Goal: Transaction & Acquisition: Purchase product/service

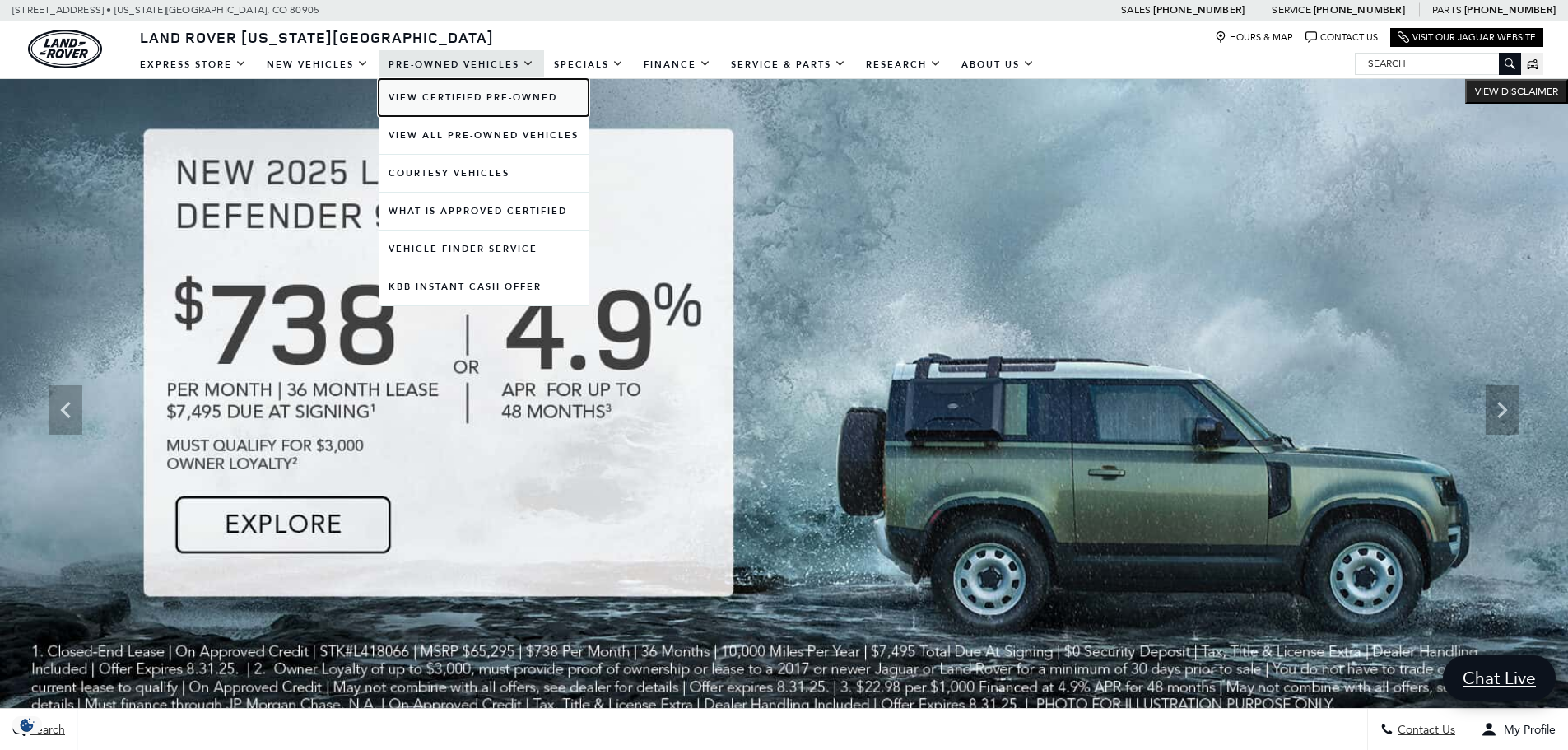
click at [481, 90] on link "View Certified Pre-Owned" at bounding box center [484, 97] width 210 height 37
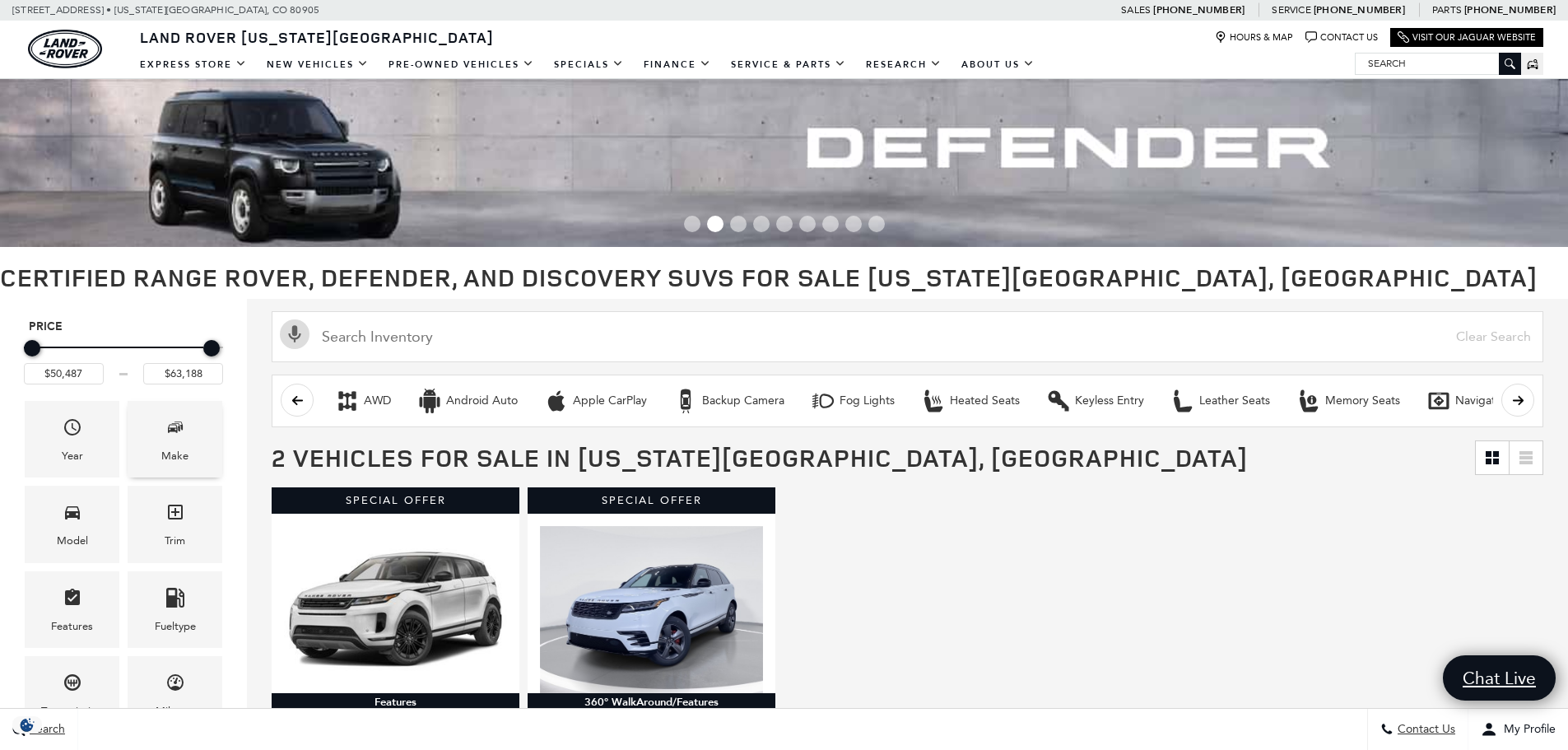
click at [158, 410] on div "Make" at bounding box center [175, 439] width 95 height 77
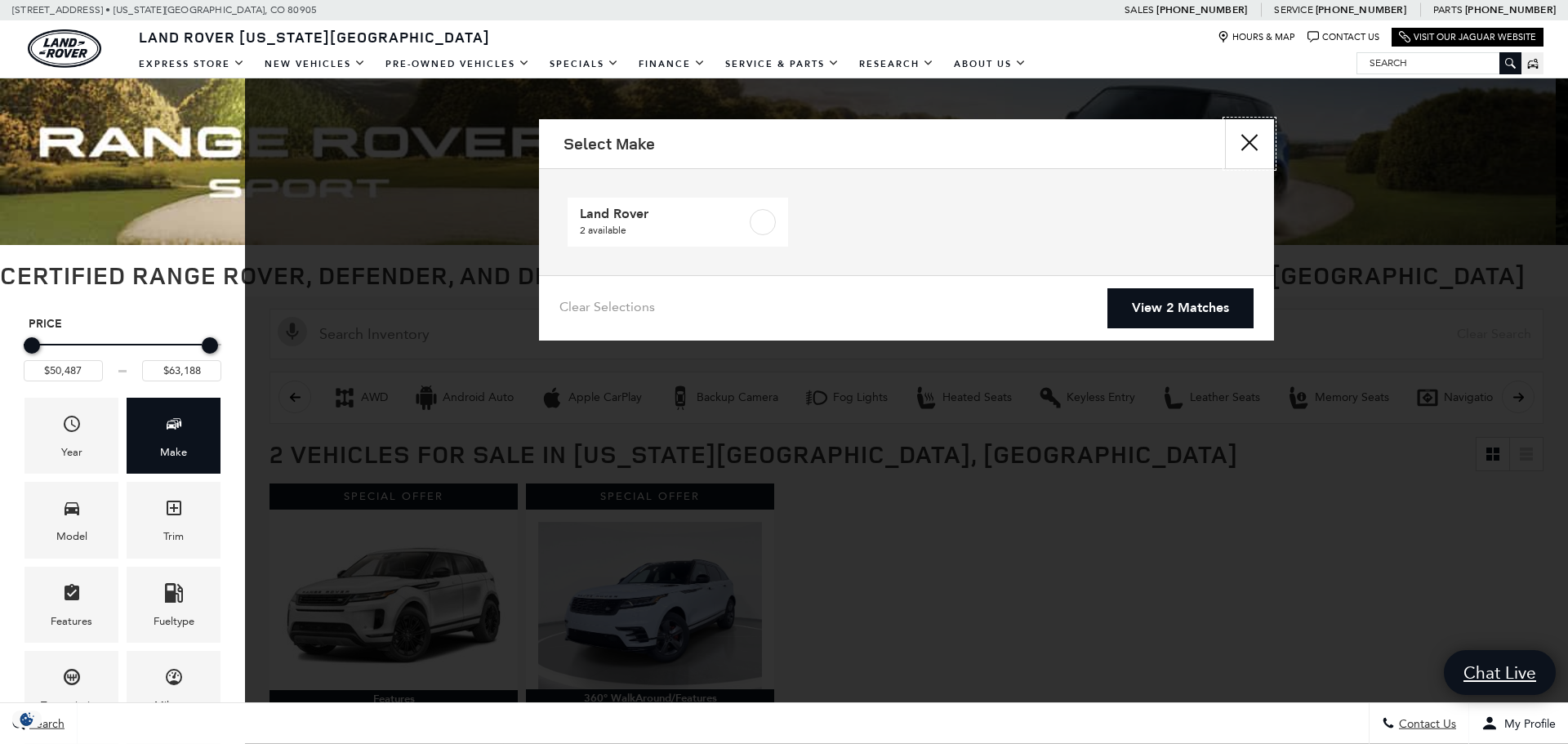
click at [1244, 144] on button "close" at bounding box center [1249, 144] width 49 height 49
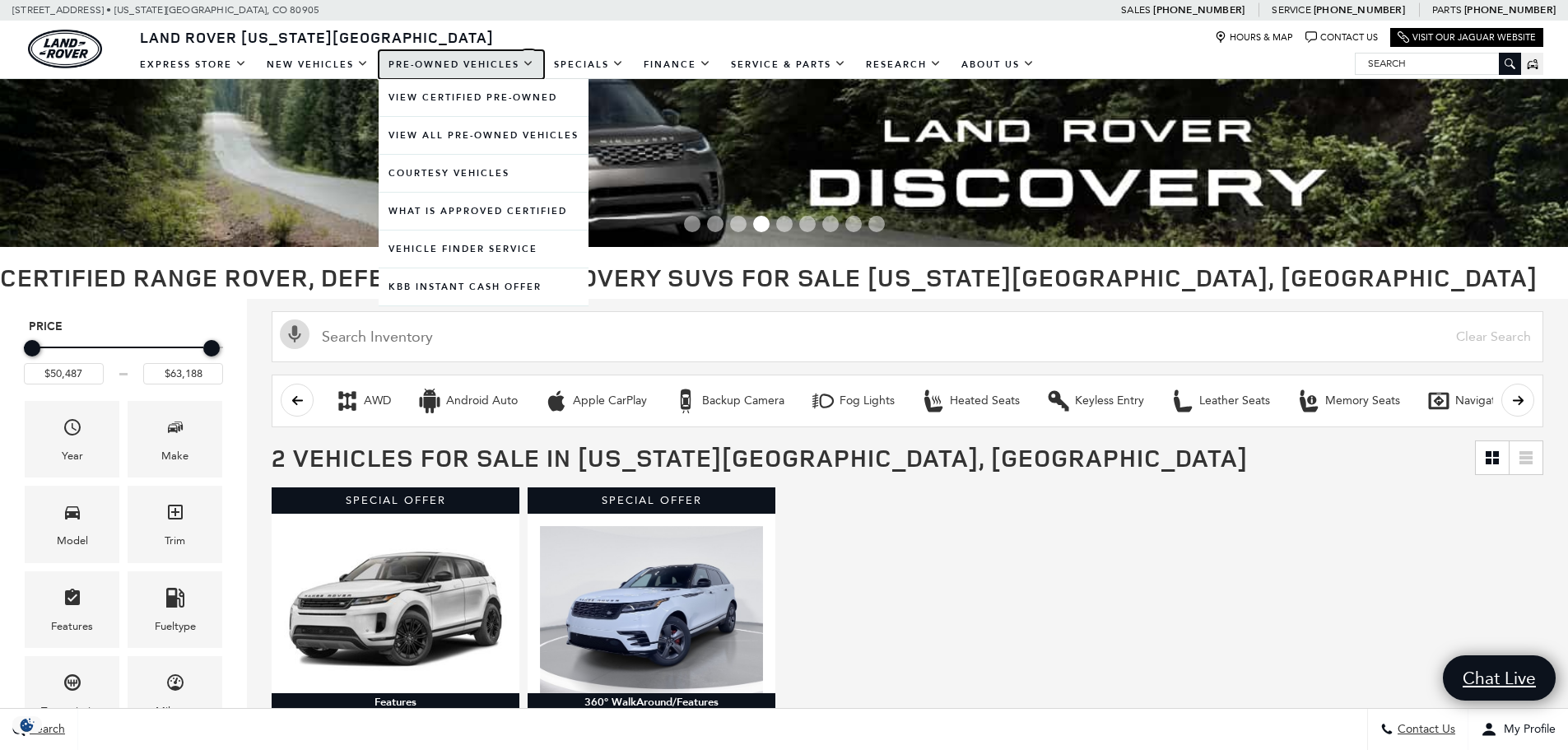
click at [485, 59] on link "Pre-Owned Vehicles" at bounding box center [461, 64] width 165 height 29
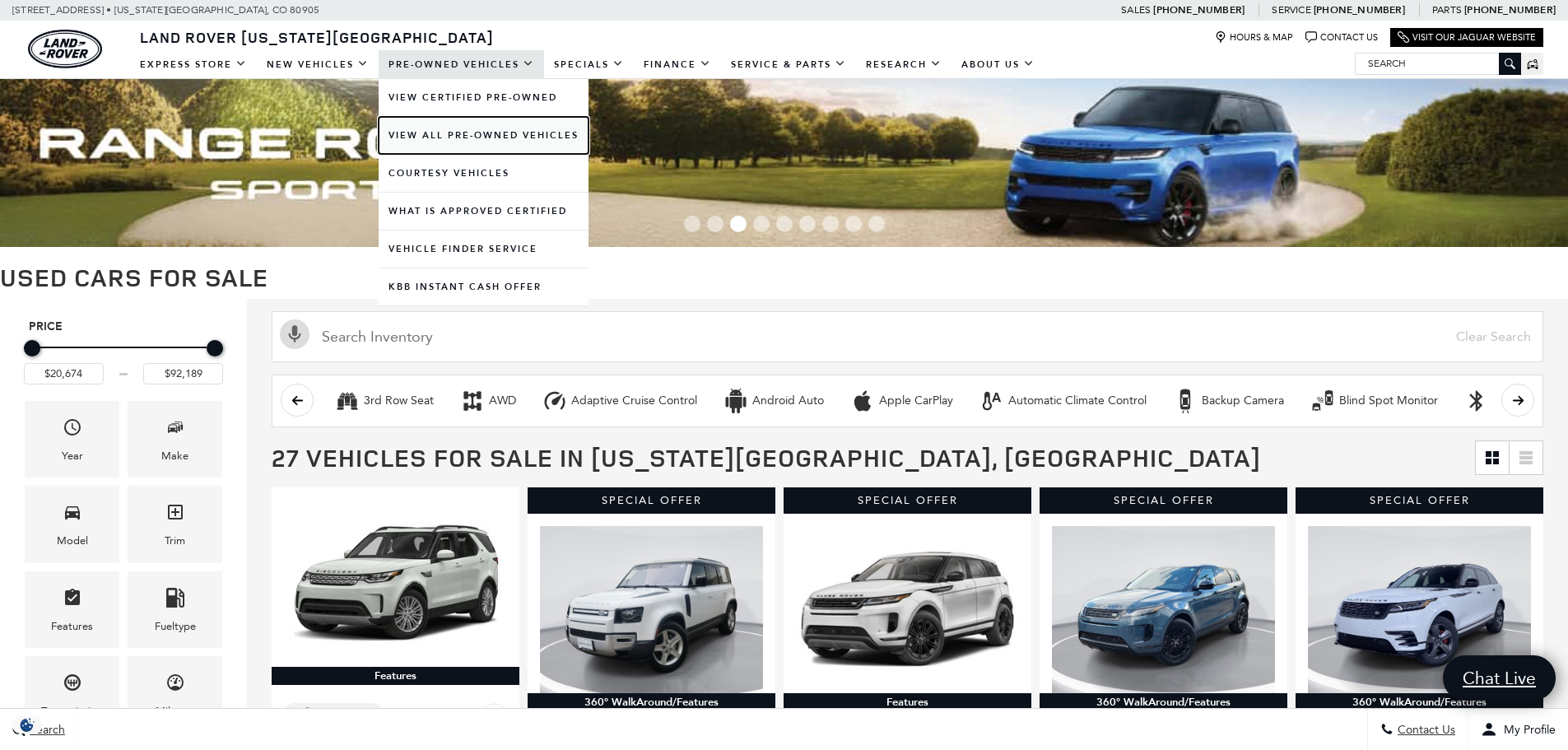
click at [454, 125] on link "View All Pre-Owned Vehicles" at bounding box center [484, 135] width 210 height 37
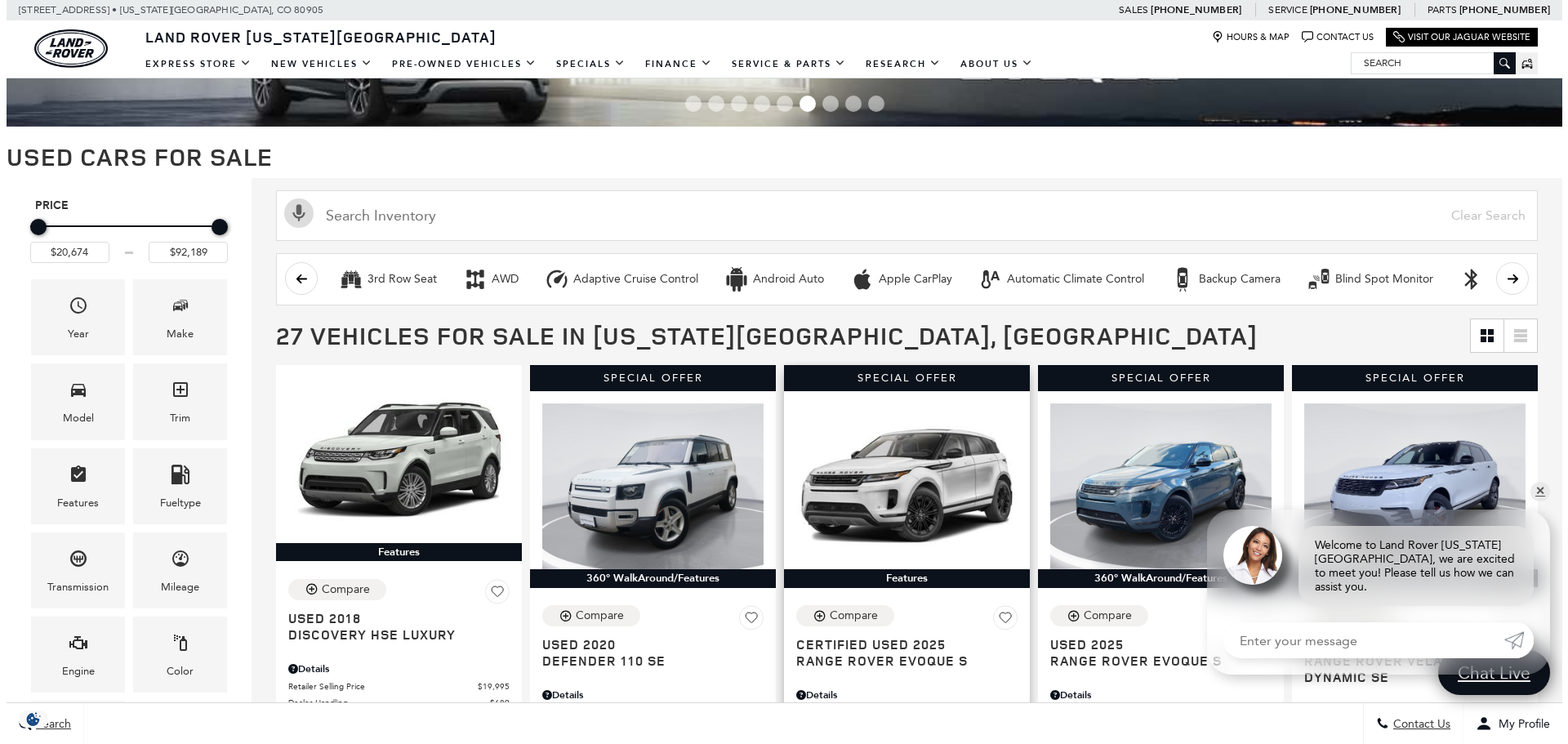
scroll to position [245, 0]
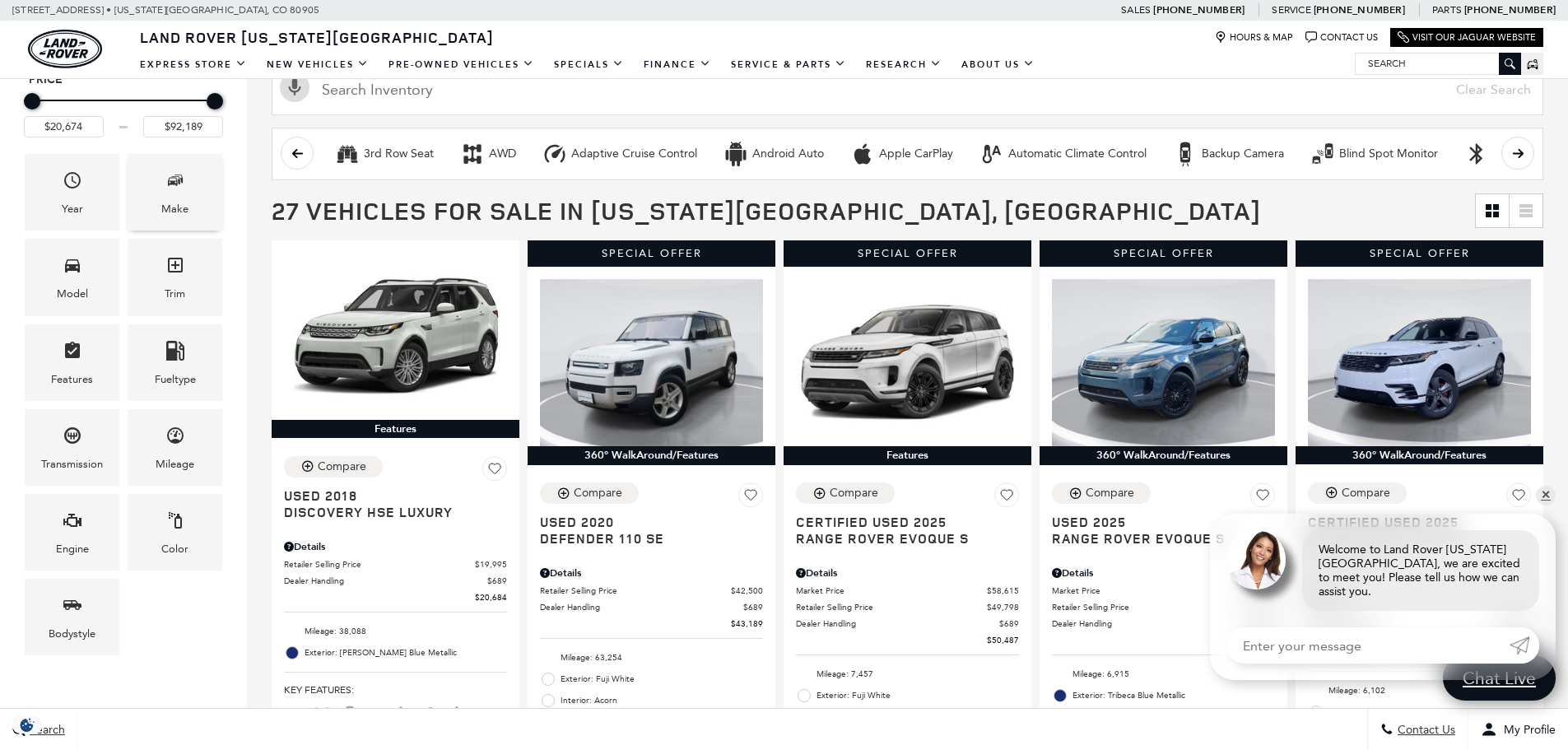
click at [183, 205] on div "Make" at bounding box center [174, 209] width 27 height 18
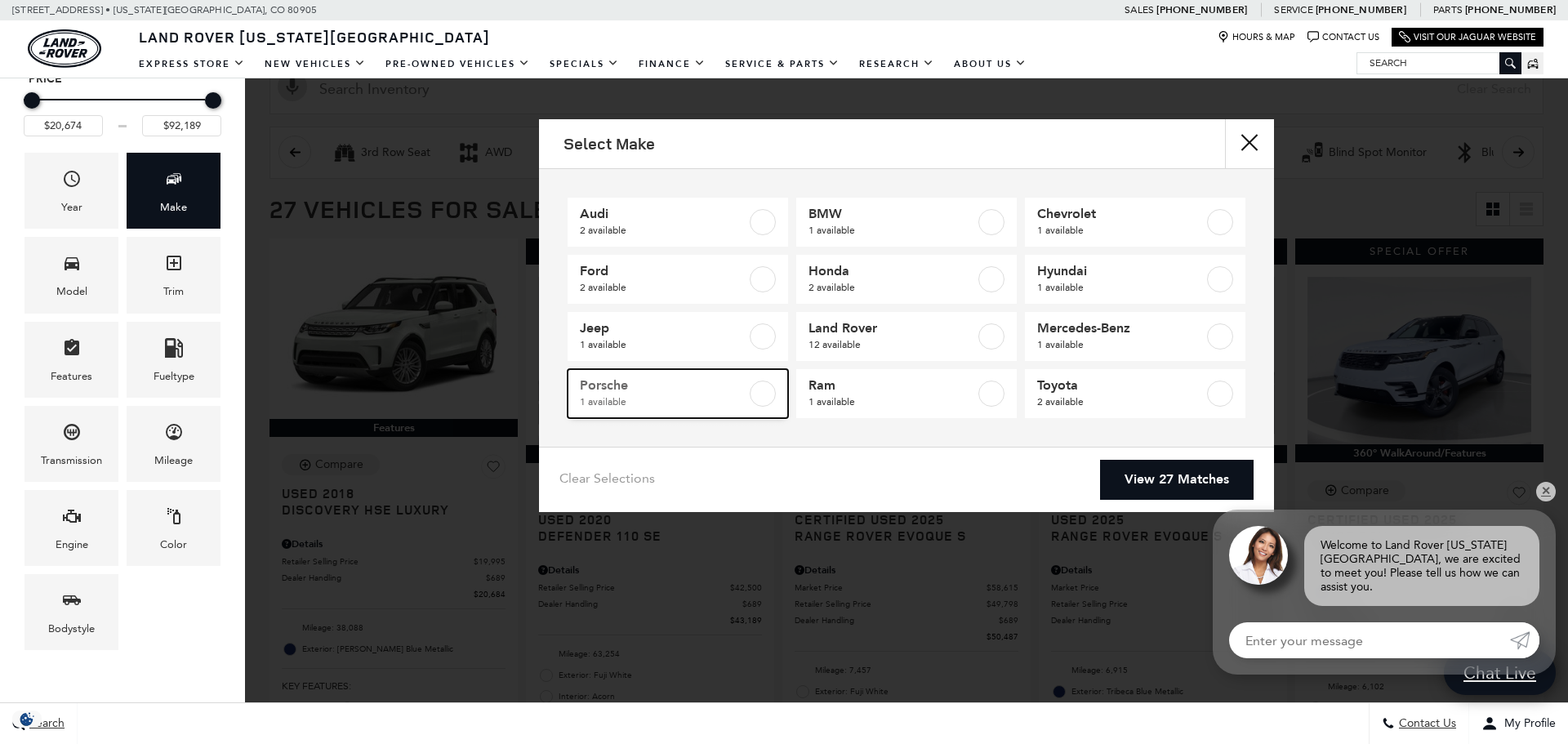
click at [694, 404] on span "1 available" at bounding box center [662, 402] width 166 height 16
type input "$54,779"
checkbox input "true"
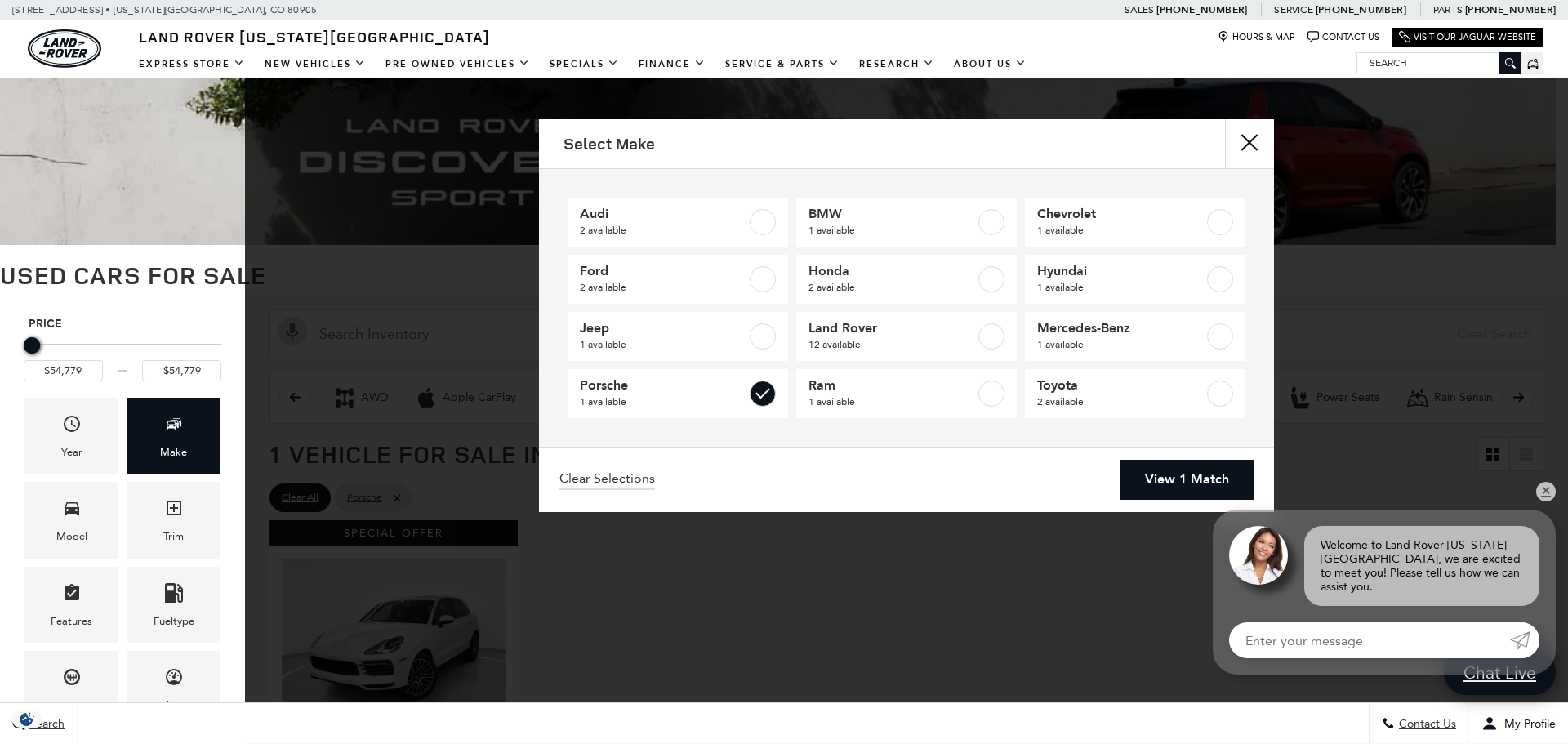
click at [1225, 508] on div "Clear Selections View 1 Match" at bounding box center [906, 480] width 735 height 65
click at [1195, 495] on link "View 1 Match" at bounding box center [1186, 480] width 133 height 40
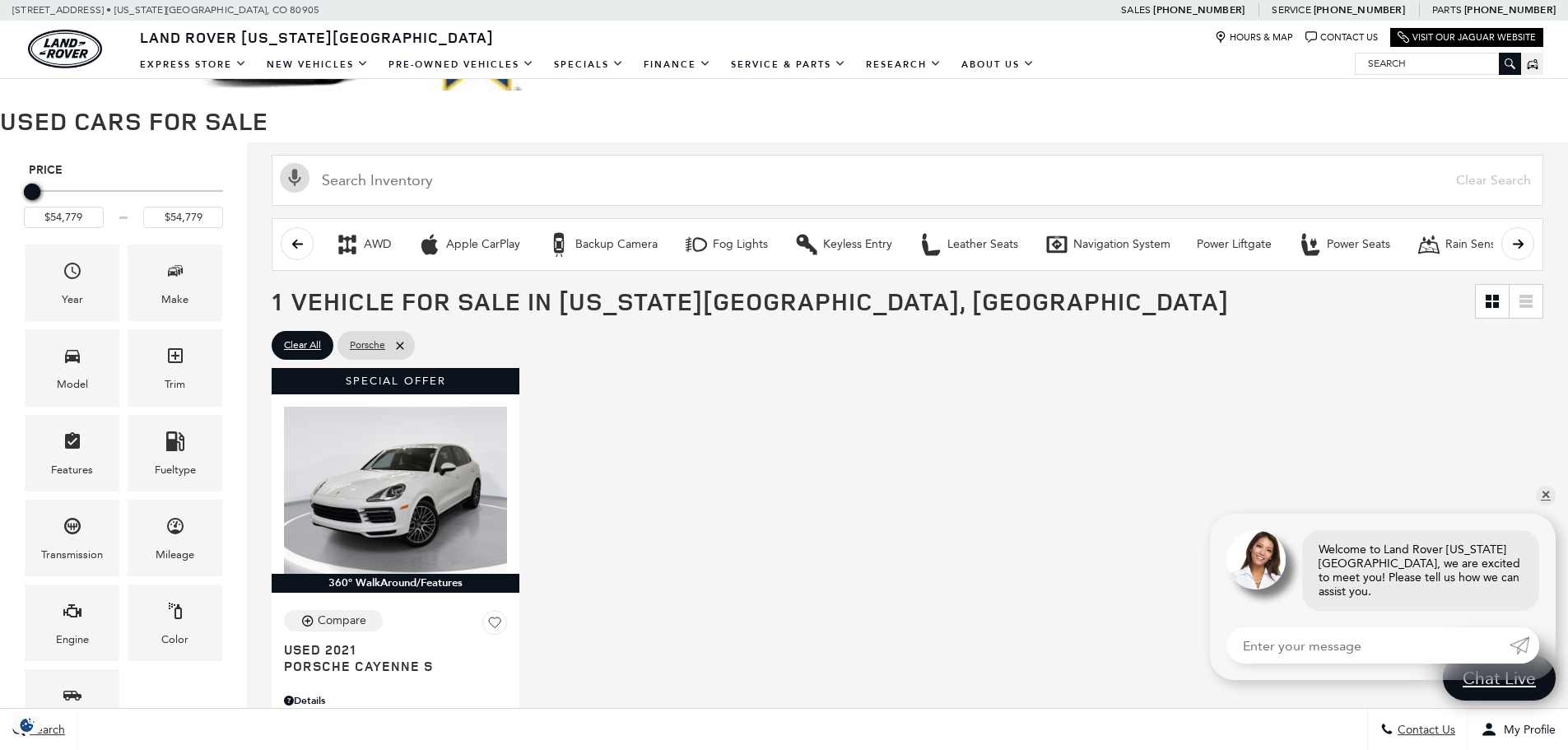
scroll to position [329, 0]
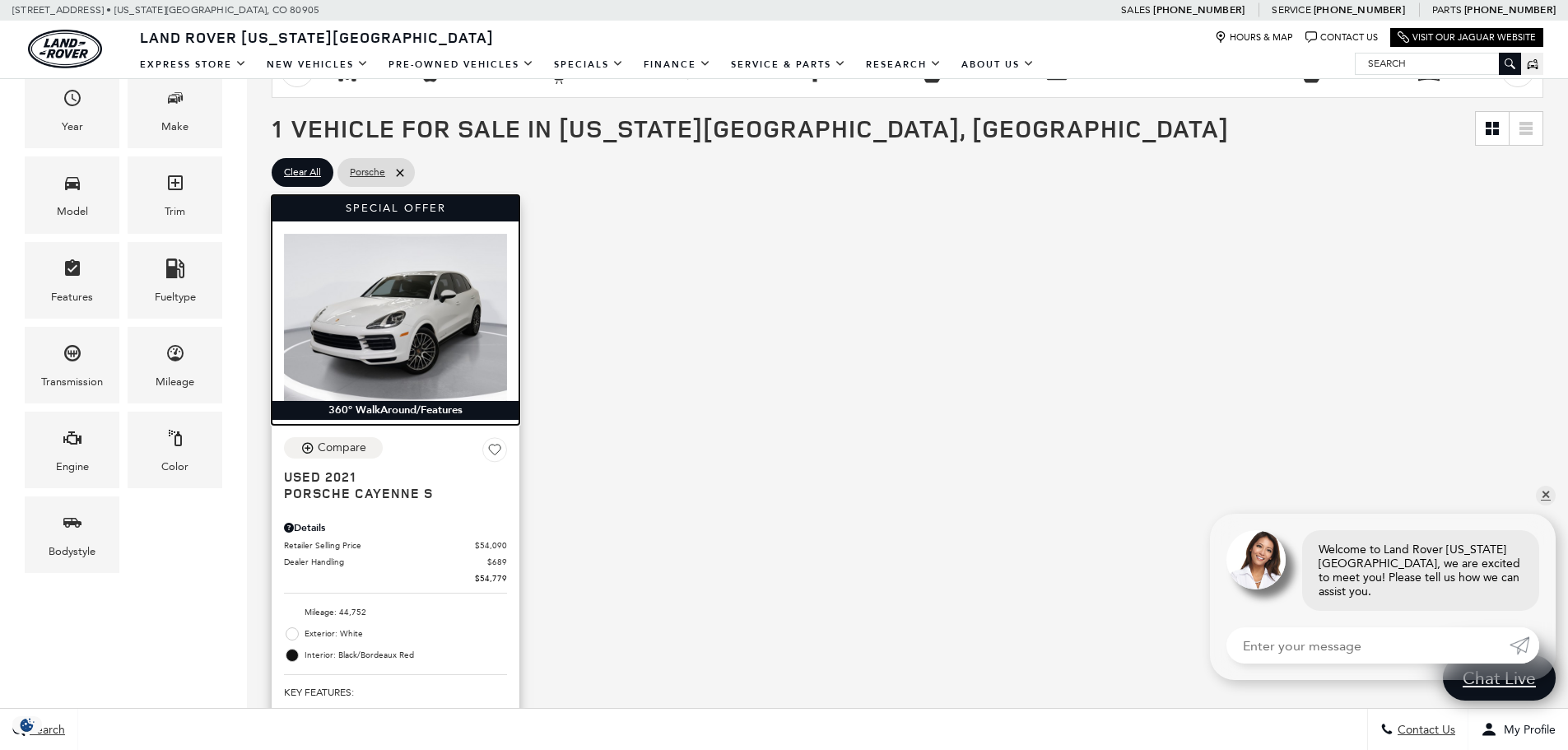
click at [485, 334] on img at bounding box center [395, 317] width 223 height 167
click at [440, 343] on img at bounding box center [395, 317] width 223 height 167
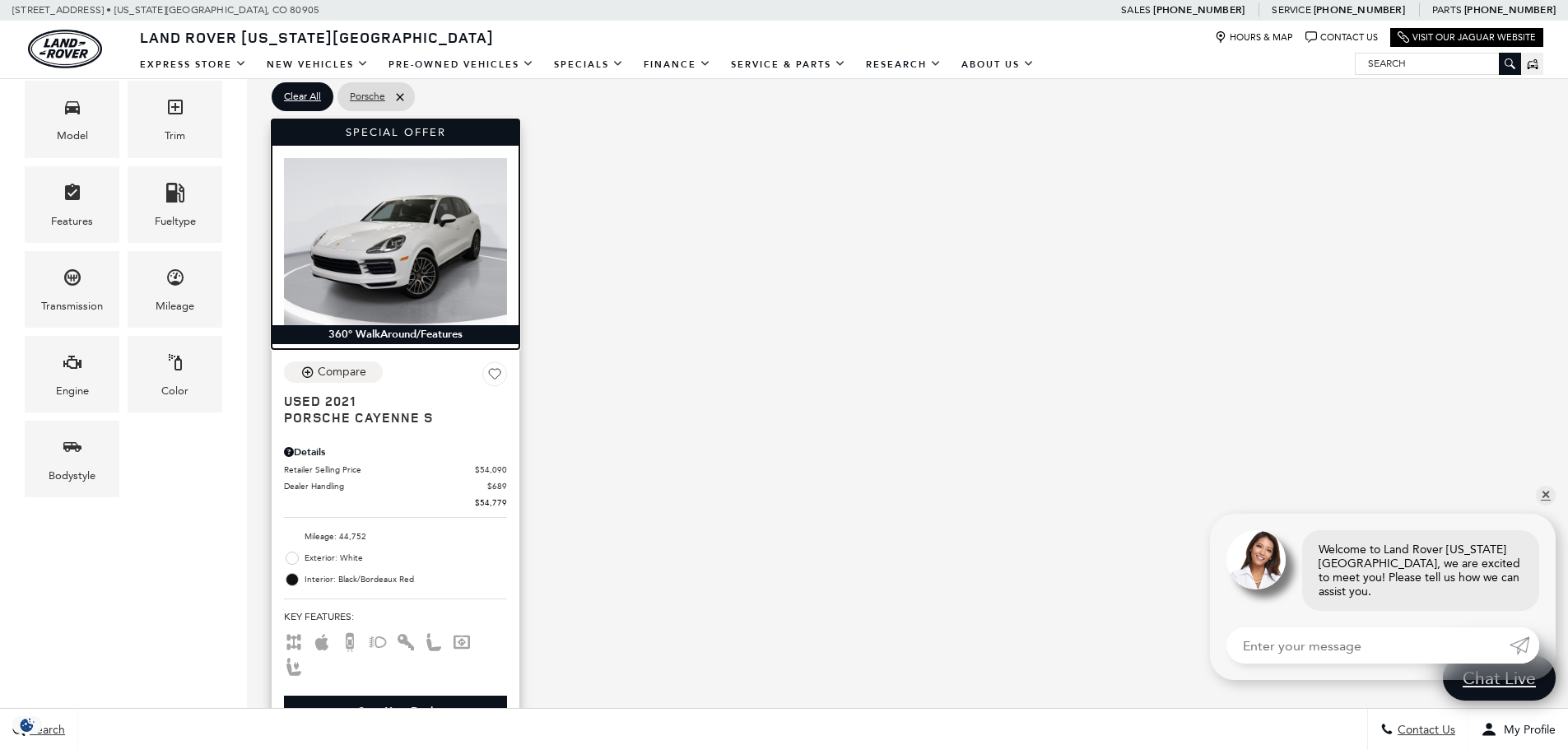
scroll to position [741, 0]
